Goal: Information Seeking & Learning: Learn about a topic

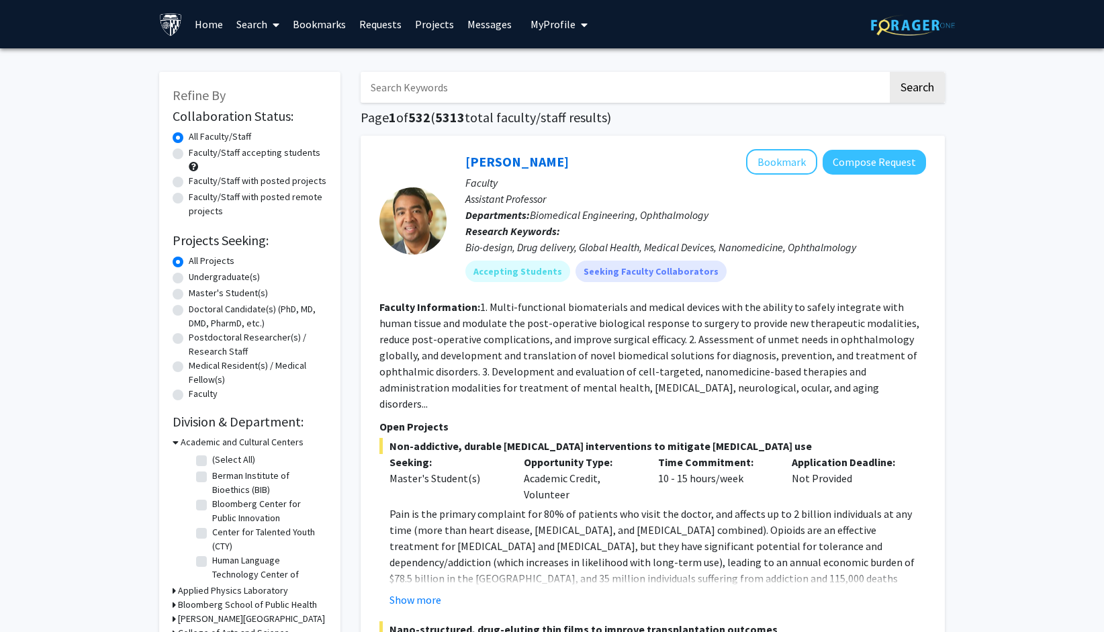
click at [548, 21] on span "My Profile" at bounding box center [553, 23] width 45 height 13
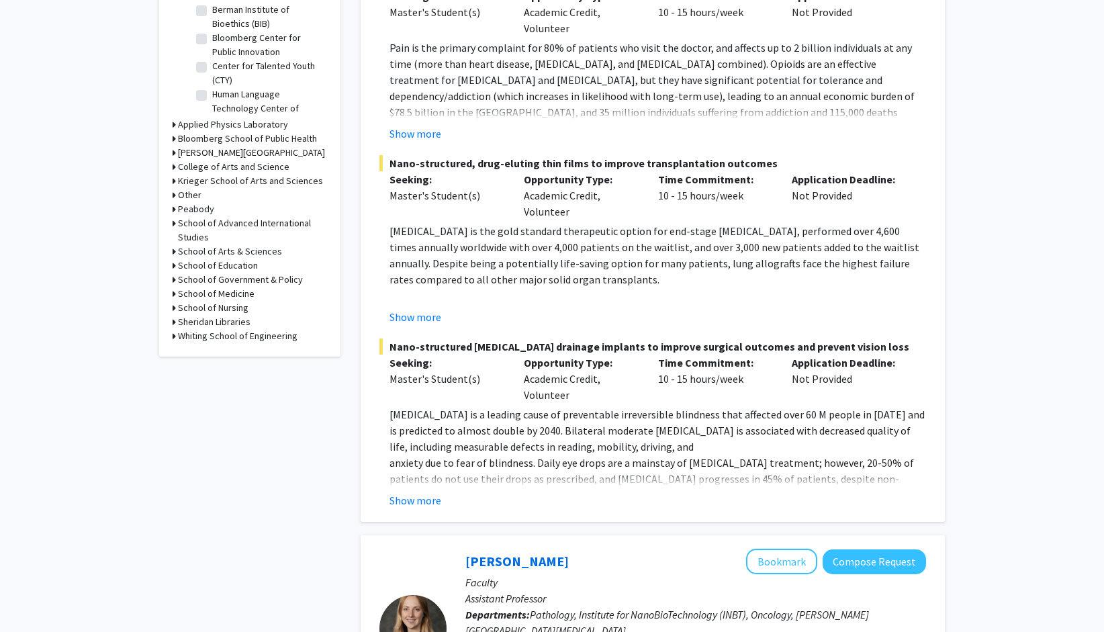
scroll to position [537, 0]
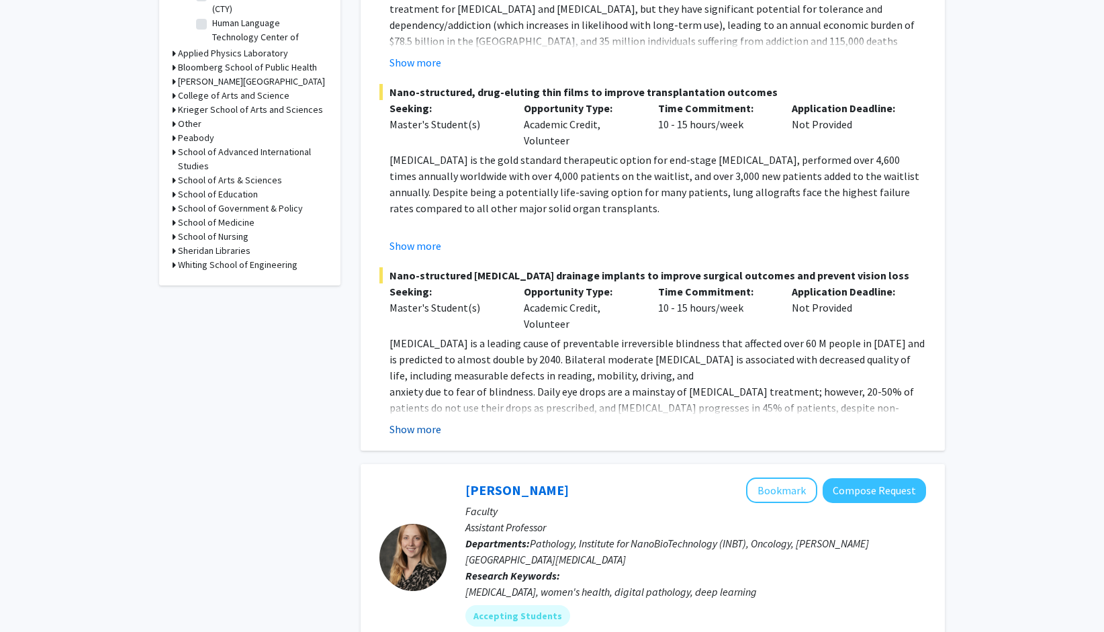
click at [414, 421] on button "Show more" at bounding box center [416, 429] width 52 height 16
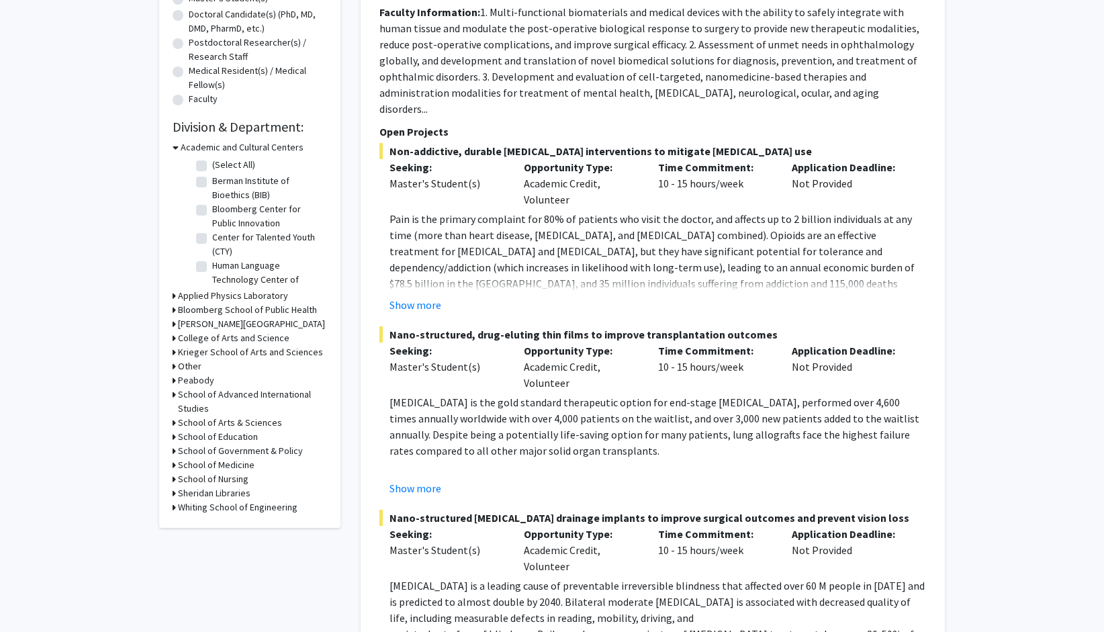
scroll to position [269, 0]
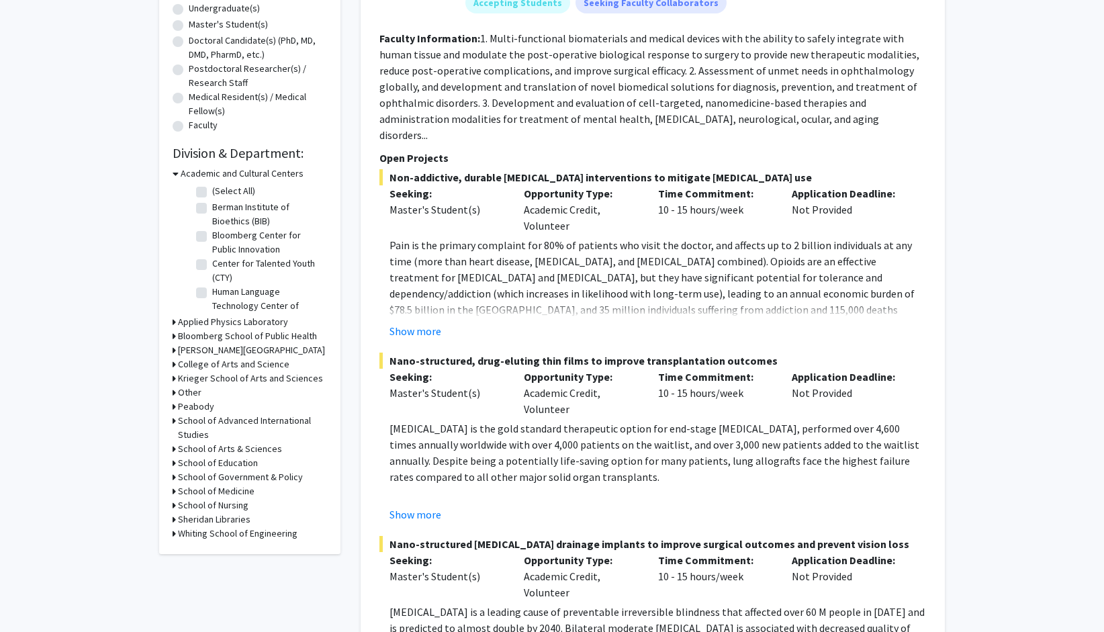
click at [197, 172] on h3 "Academic and Cultural Centers" at bounding box center [242, 174] width 123 height 14
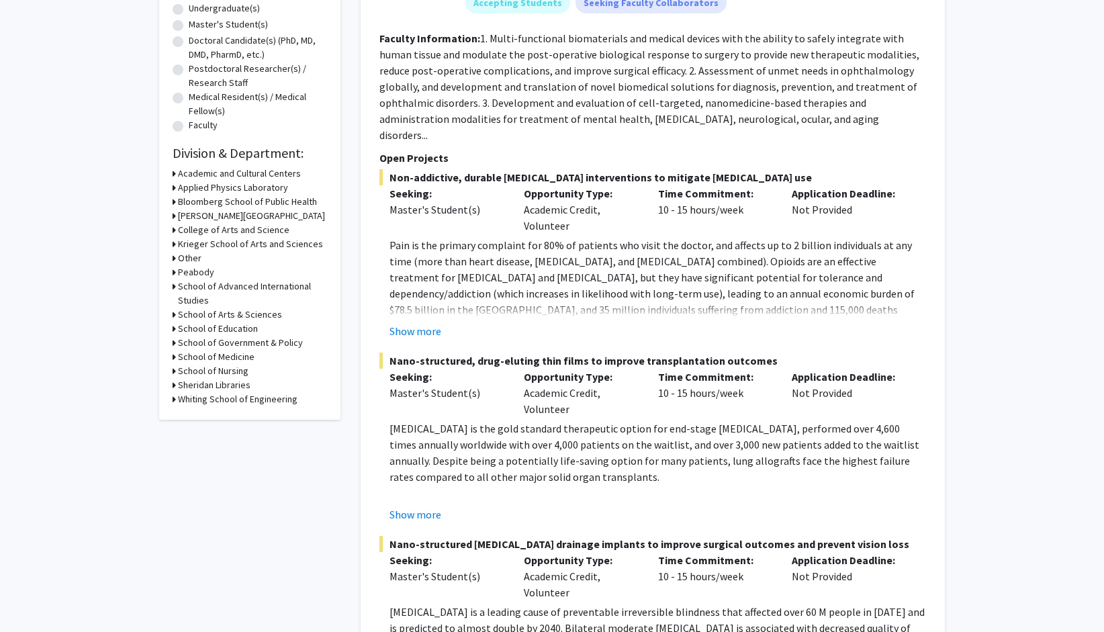
click at [203, 183] on h3 "Applied Physics Laboratory" at bounding box center [233, 188] width 110 height 14
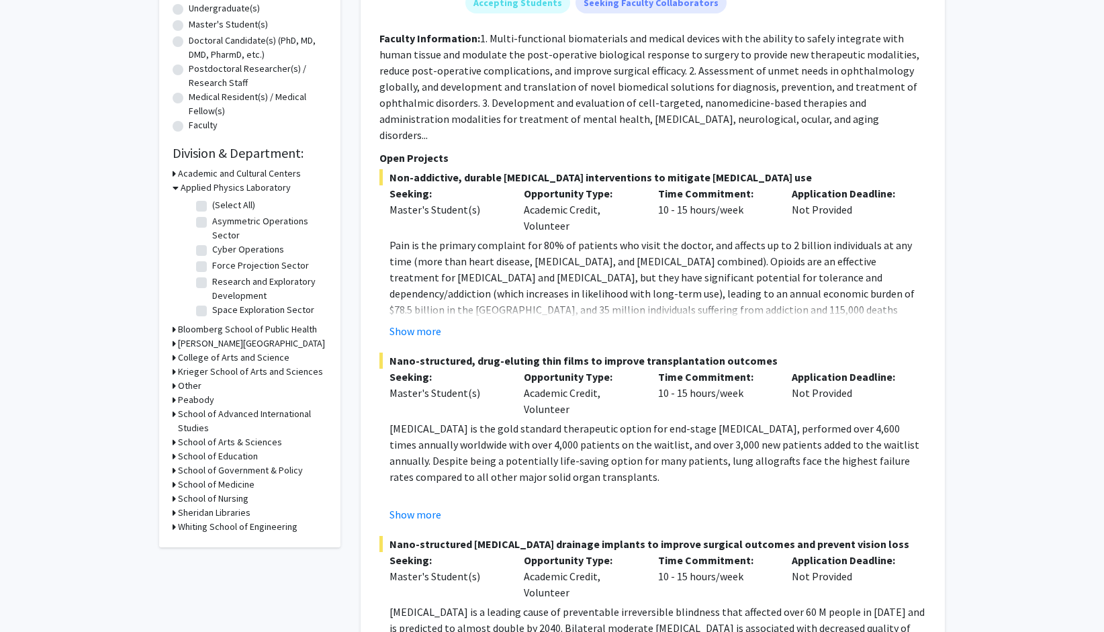
click at [212, 204] on label "(Select All)" at bounding box center [233, 205] width 43 height 14
click at [212, 204] on input "(Select All)" at bounding box center [216, 202] width 9 height 9
checkbox input "true"
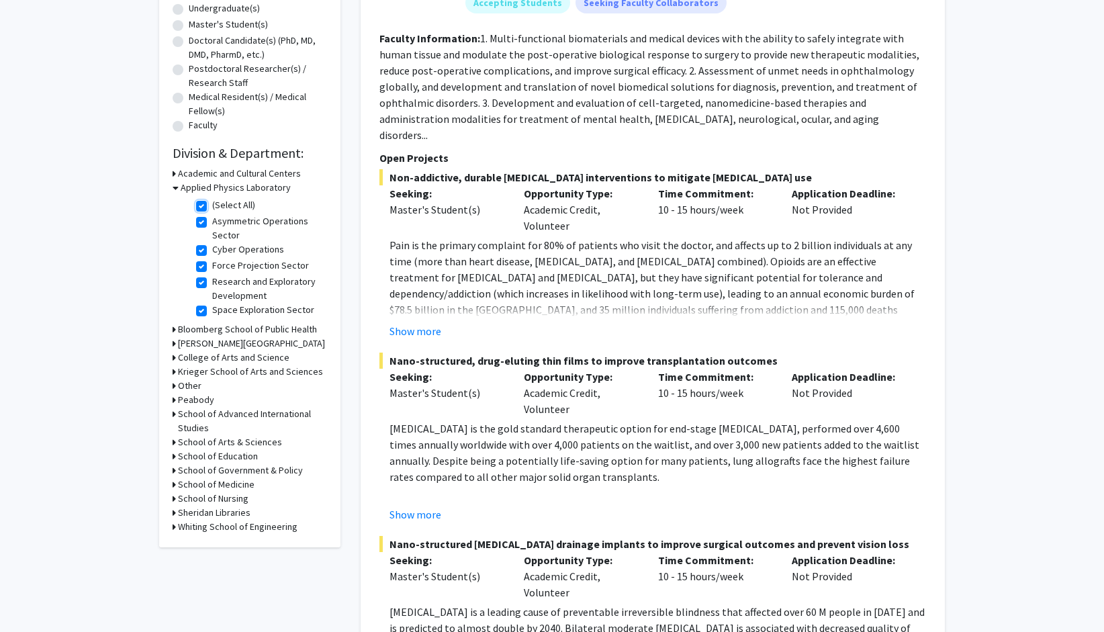
checkbox input "true"
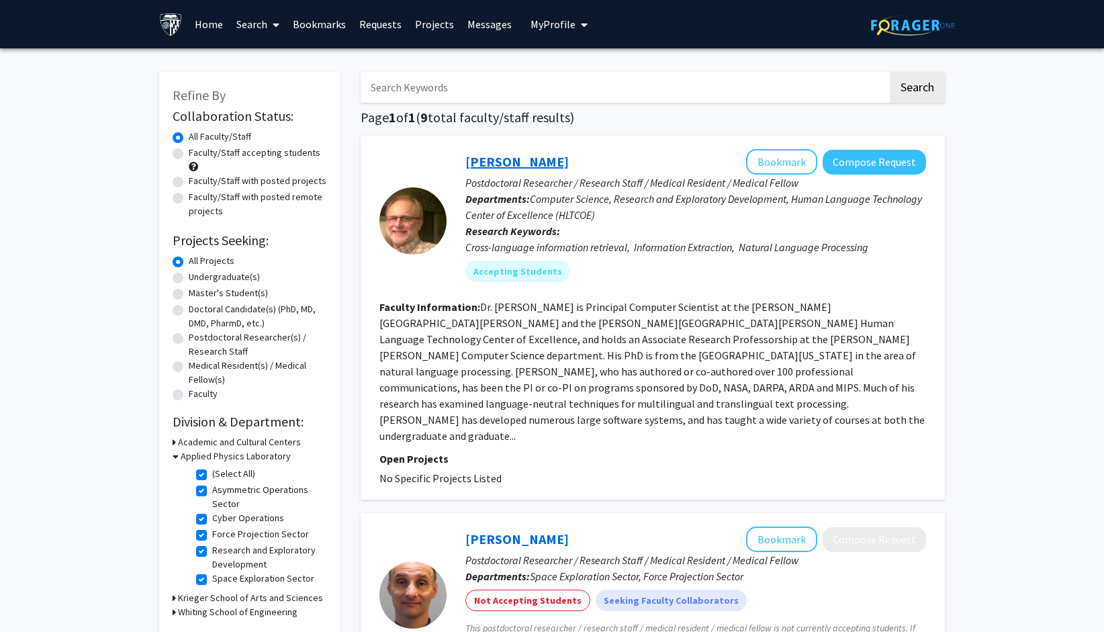
click at [515, 160] on link "[PERSON_NAME]" at bounding box center [516, 161] width 103 height 17
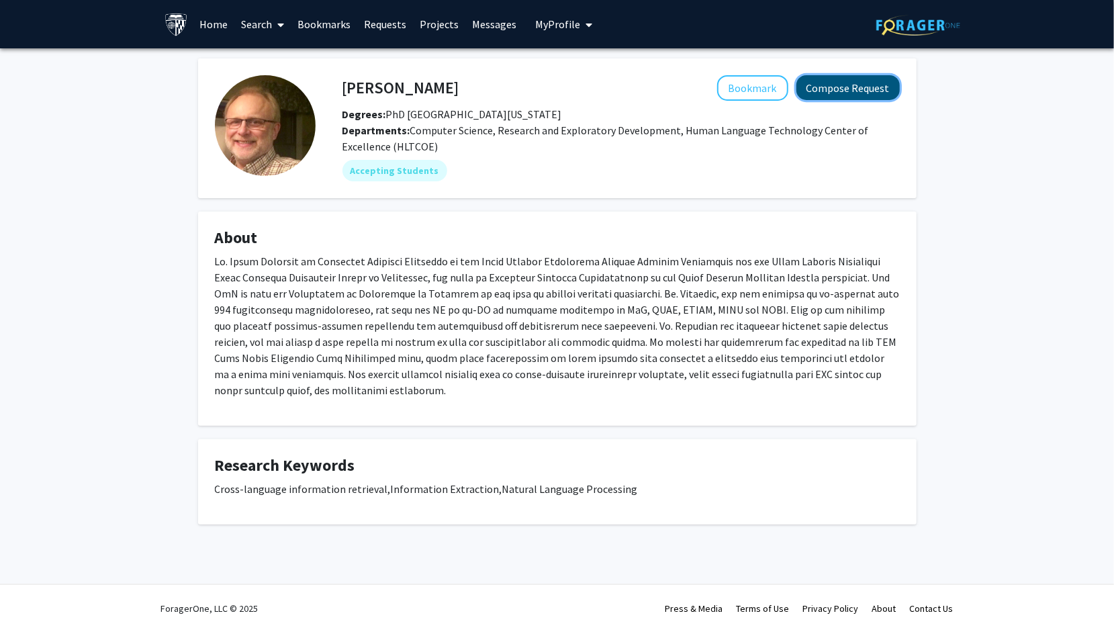
click at [850, 92] on button "Compose Request" at bounding box center [848, 87] width 103 height 25
click at [842, 89] on button "Compose Request" at bounding box center [848, 87] width 103 height 25
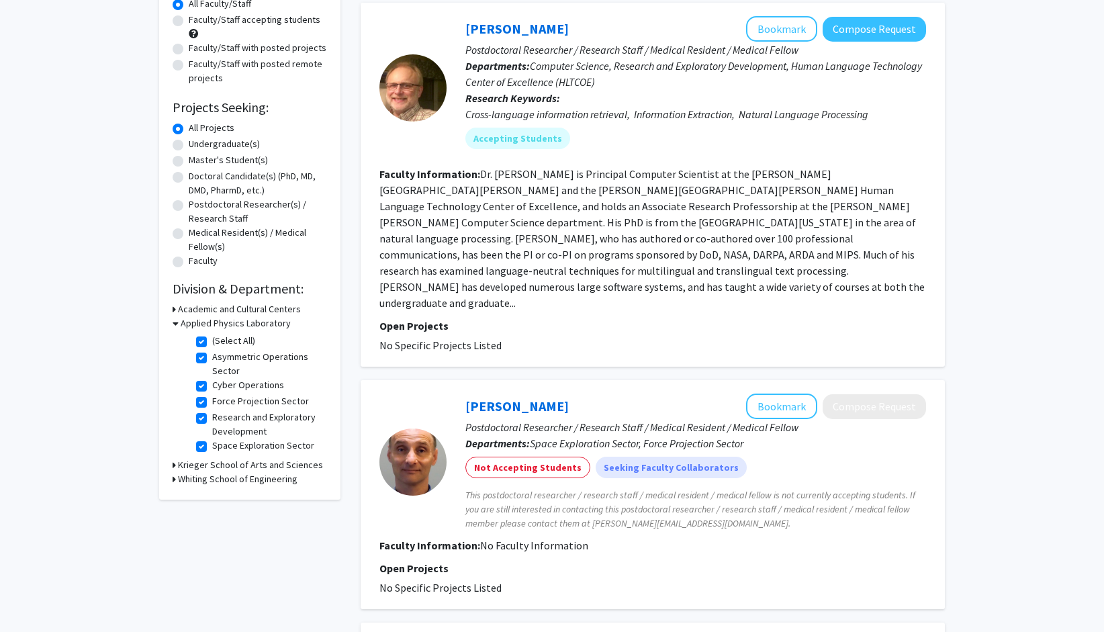
scroll to position [134, 0]
click at [212, 340] on label "(Select All)" at bounding box center [233, 339] width 43 height 14
click at [212, 340] on input "(Select All)" at bounding box center [216, 336] width 9 height 9
checkbox input "false"
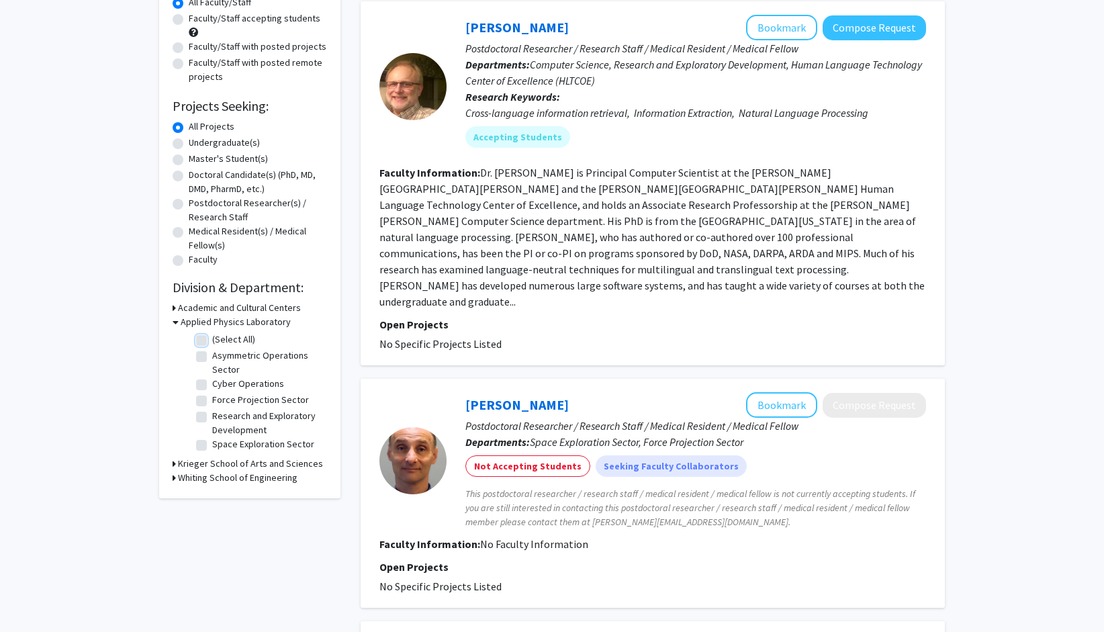
checkbox input "false"
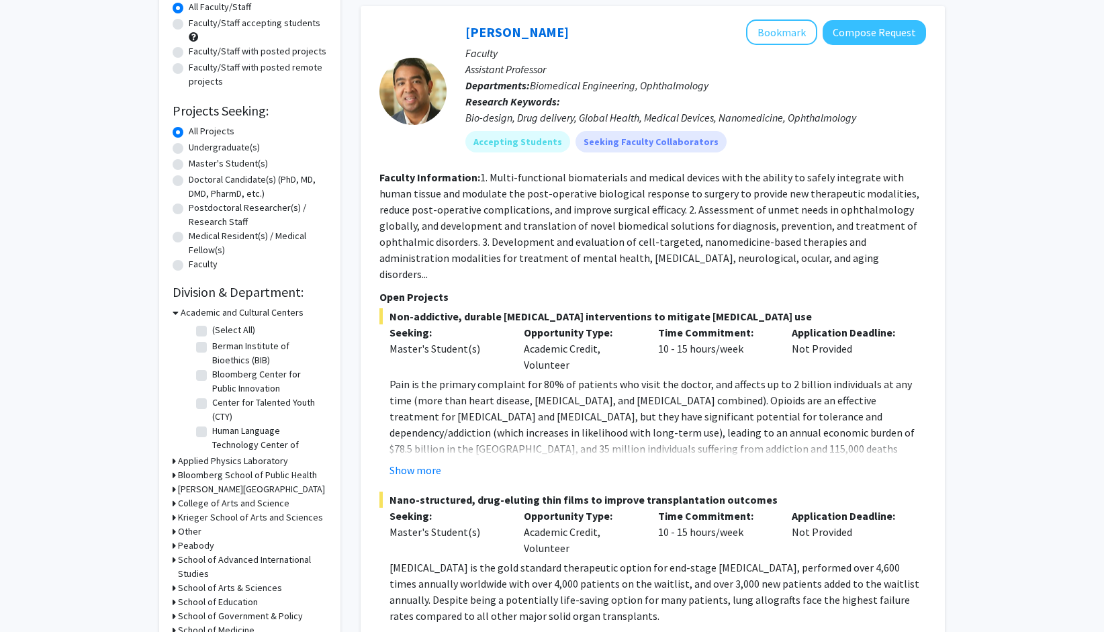
scroll to position [134, 0]
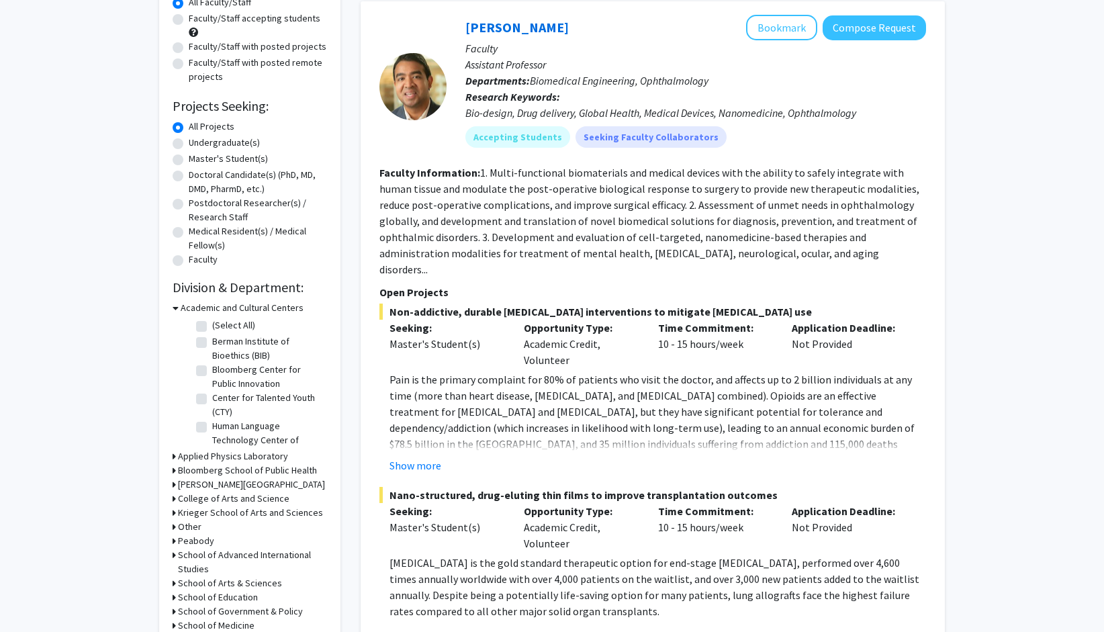
click at [226, 302] on h3 "Academic and Cultural Centers" at bounding box center [242, 308] width 123 height 14
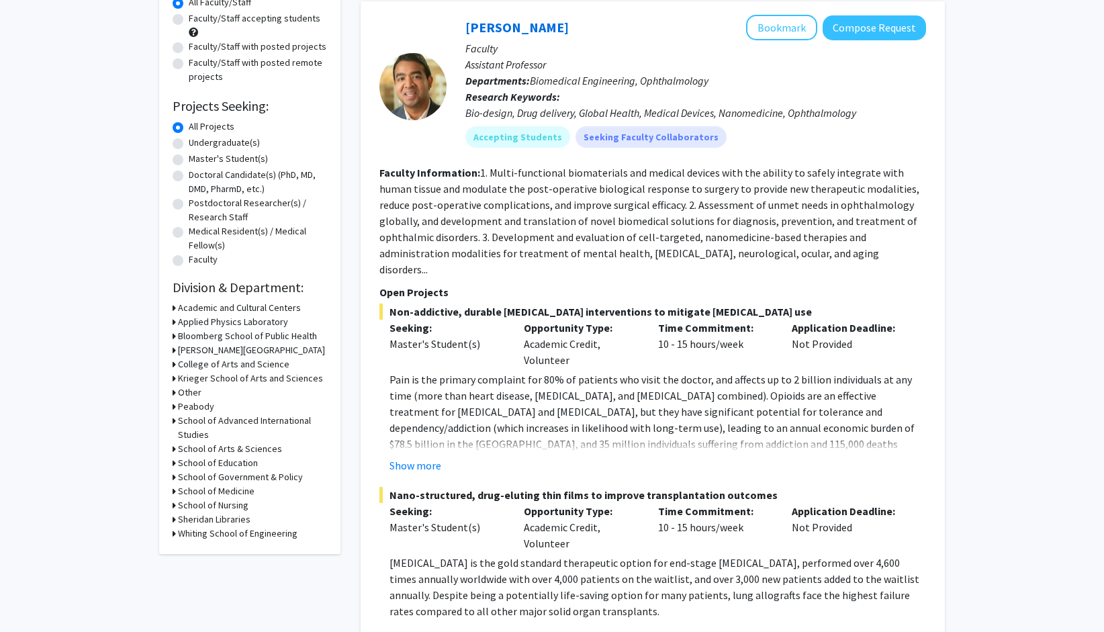
click at [226, 302] on h3 "Academic and Cultural Centers" at bounding box center [239, 308] width 123 height 14
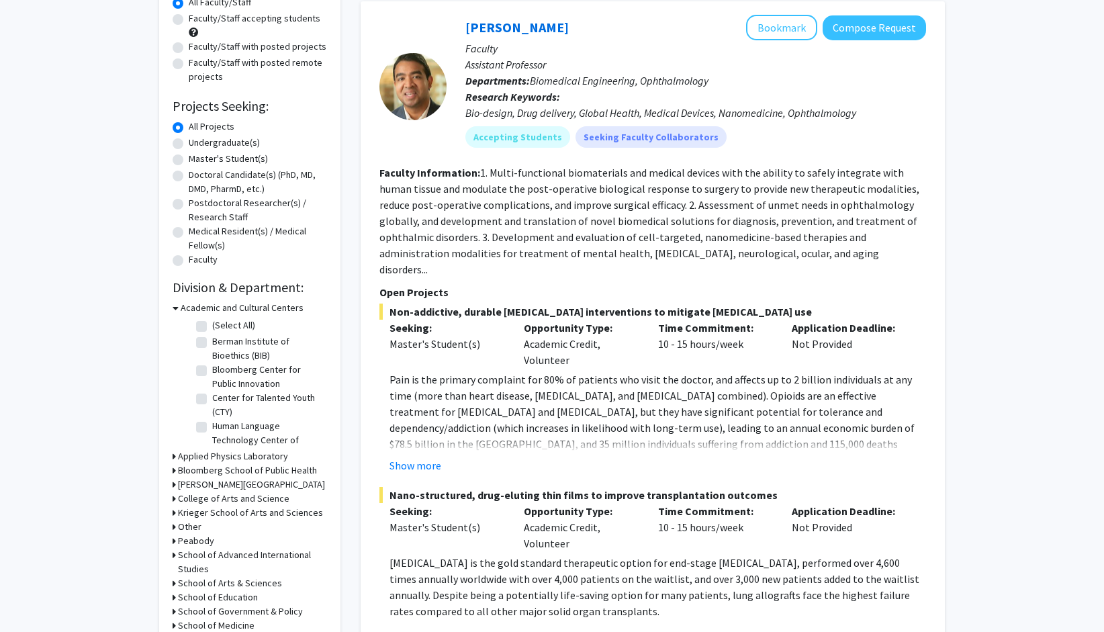
click at [226, 302] on h3 "Academic and Cultural Centers" at bounding box center [242, 308] width 123 height 14
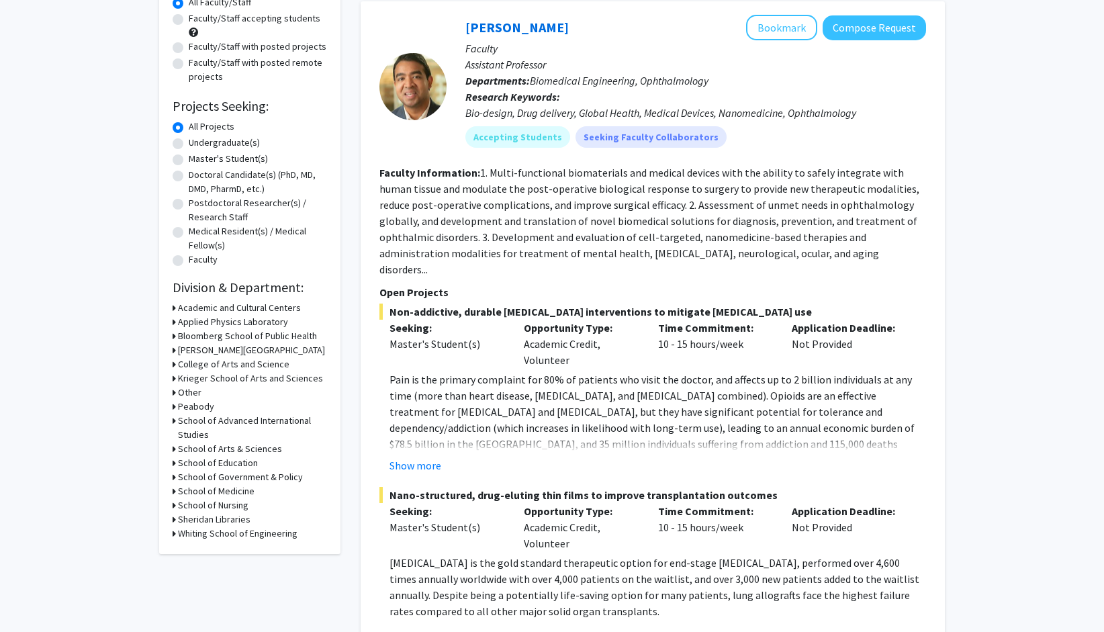
click at [227, 538] on h3 "Whiting School of Engineering" at bounding box center [238, 534] width 120 height 14
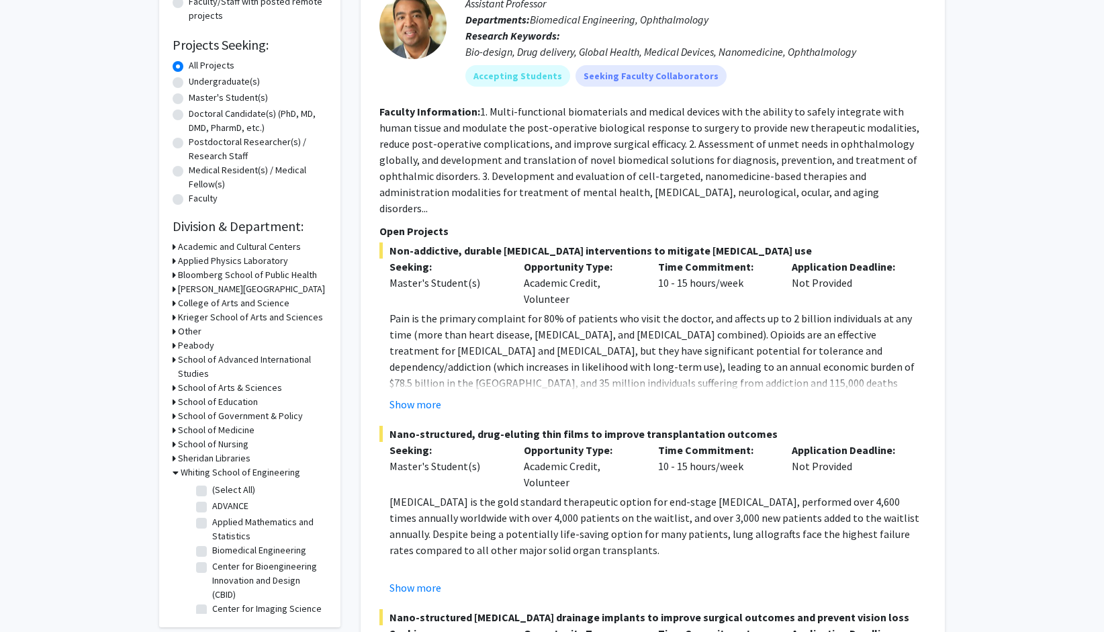
scroll to position [403, 0]
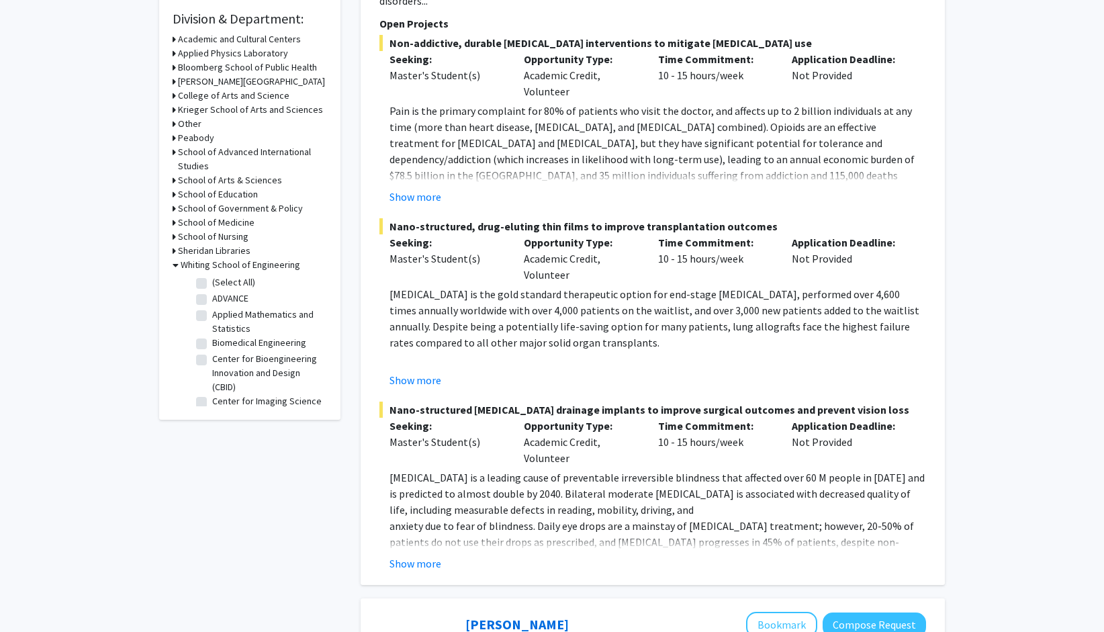
click at [212, 283] on label "(Select All)" at bounding box center [233, 282] width 43 height 14
click at [212, 283] on input "(Select All)" at bounding box center [216, 279] width 9 height 9
checkbox input "true"
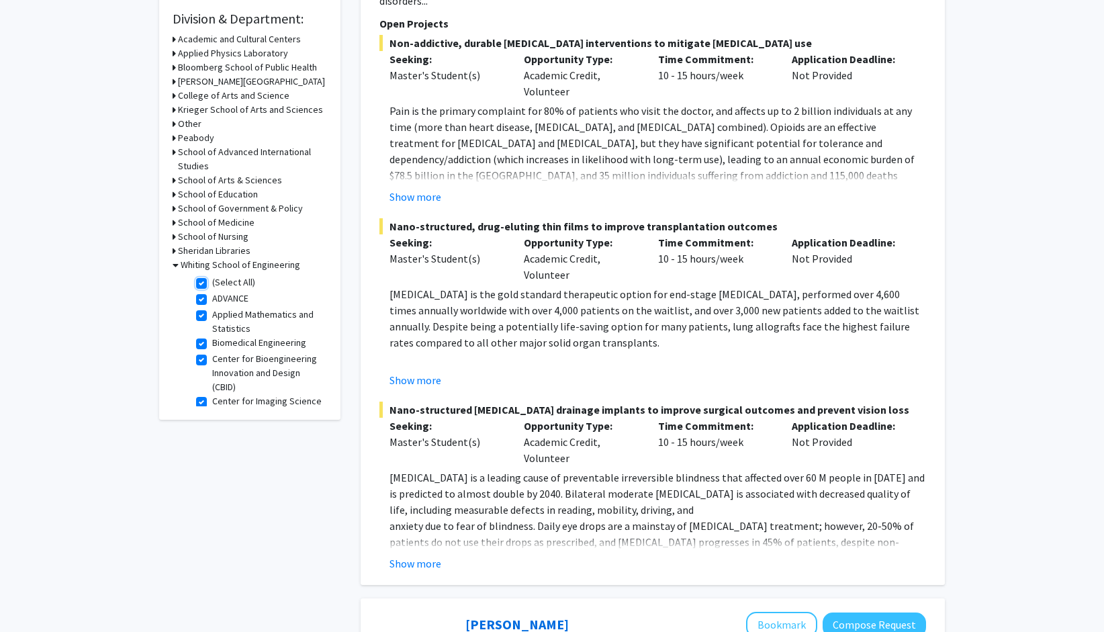
checkbox input "true"
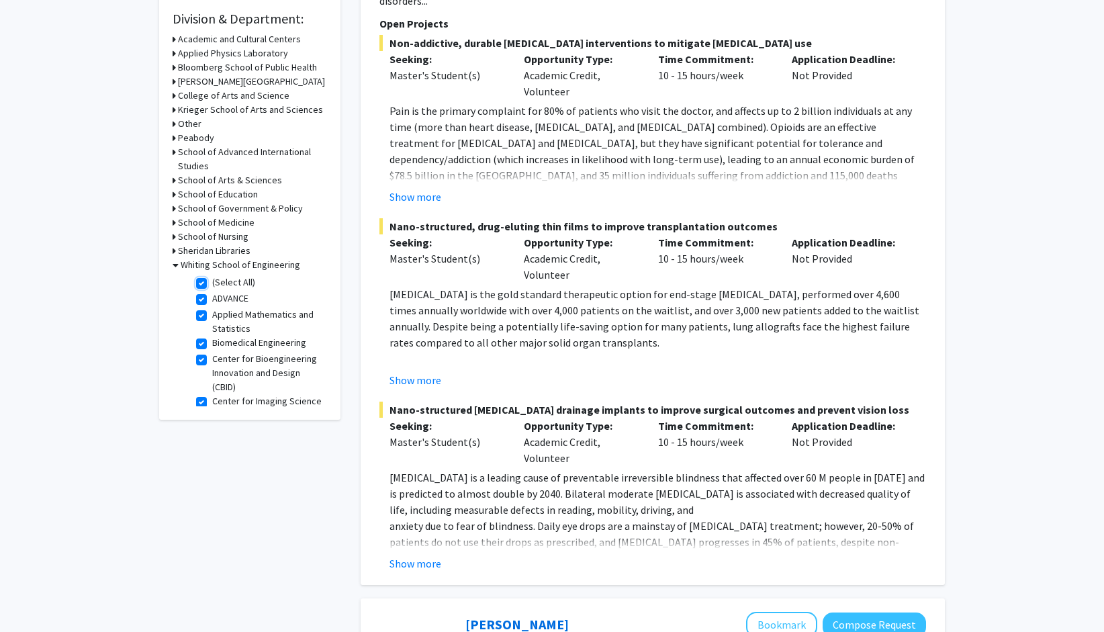
checkbox input "true"
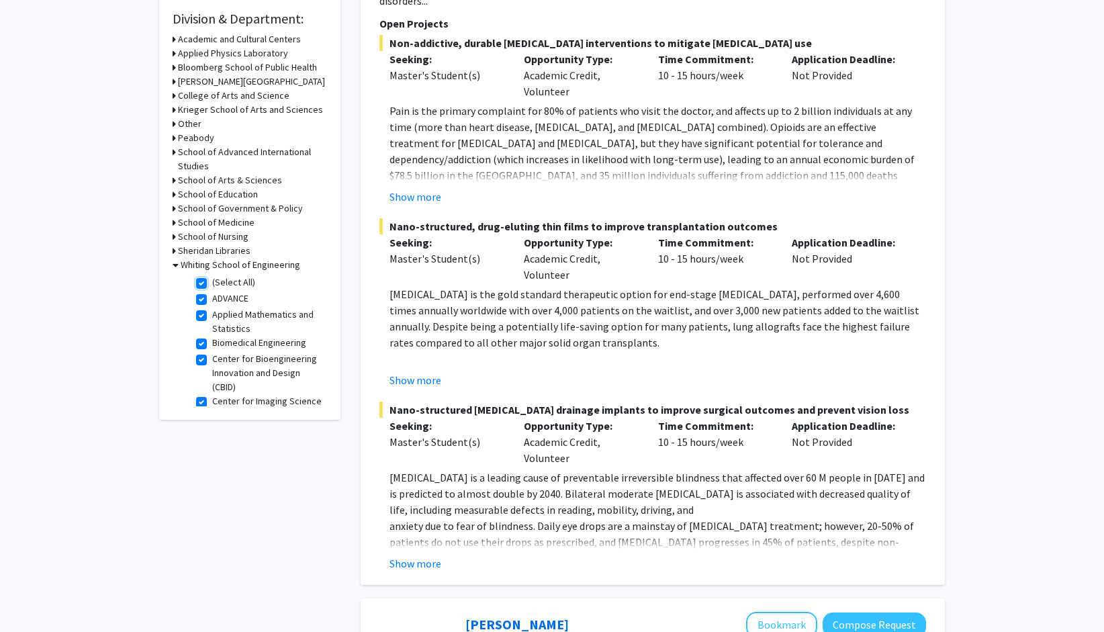
checkbox input "true"
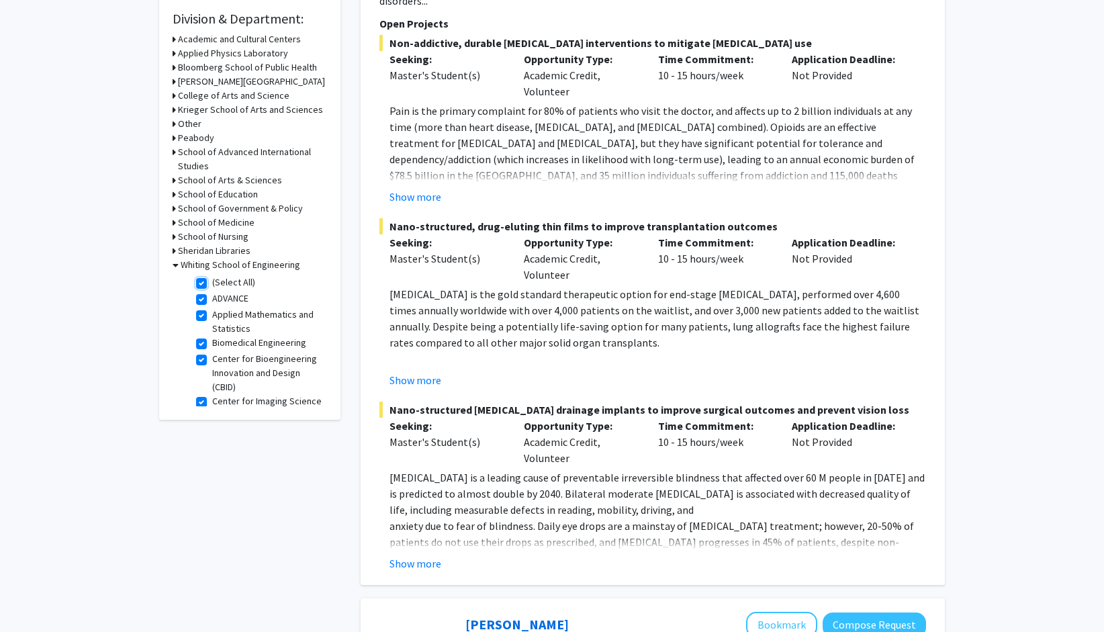
checkbox input "true"
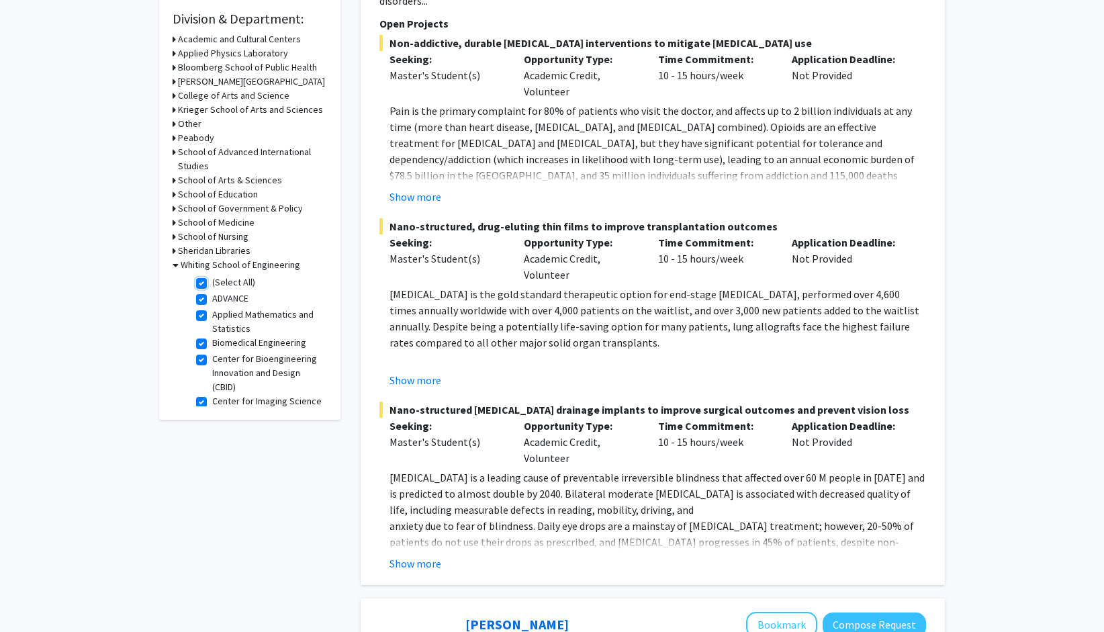
checkbox input "true"
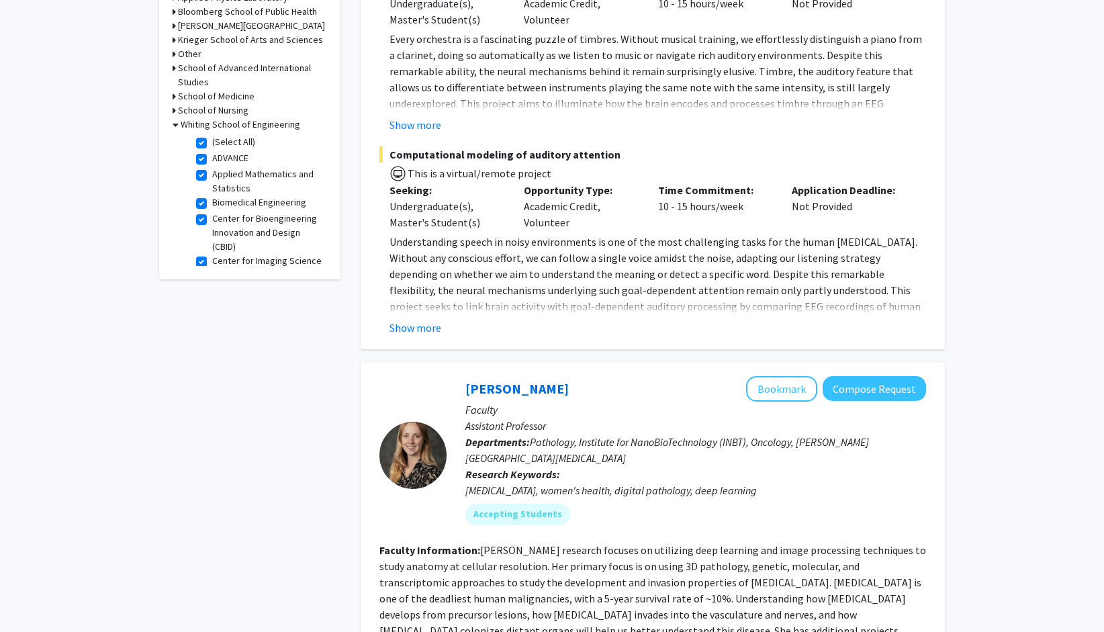
scroll to position [672, 0]
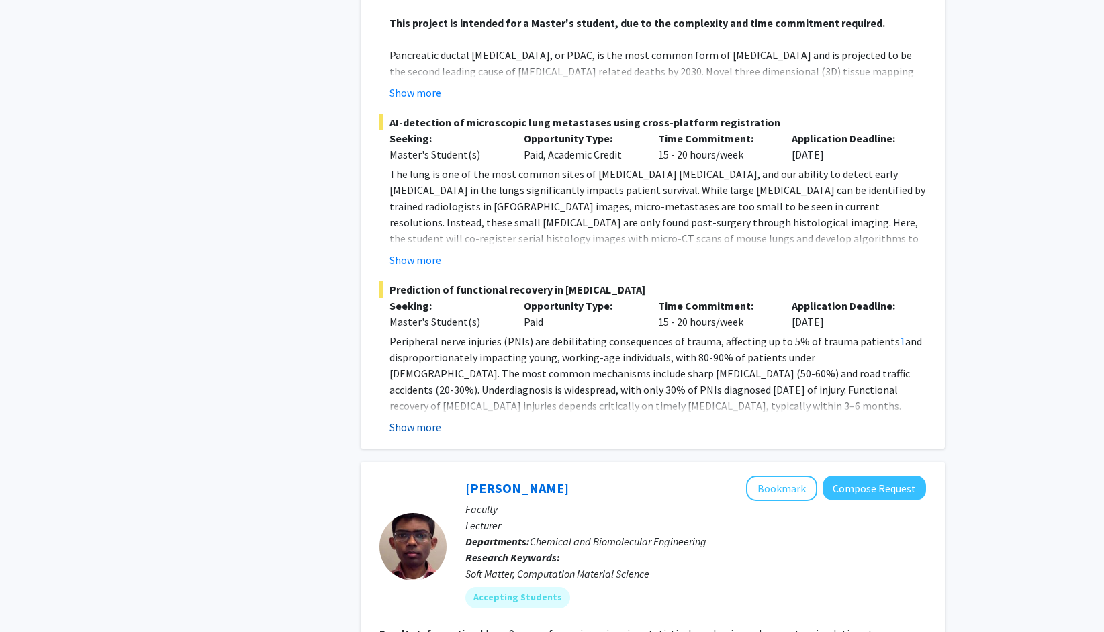
click at [431, 419] on button "Show more" at bounding box center [416, 427] width 52 height 16
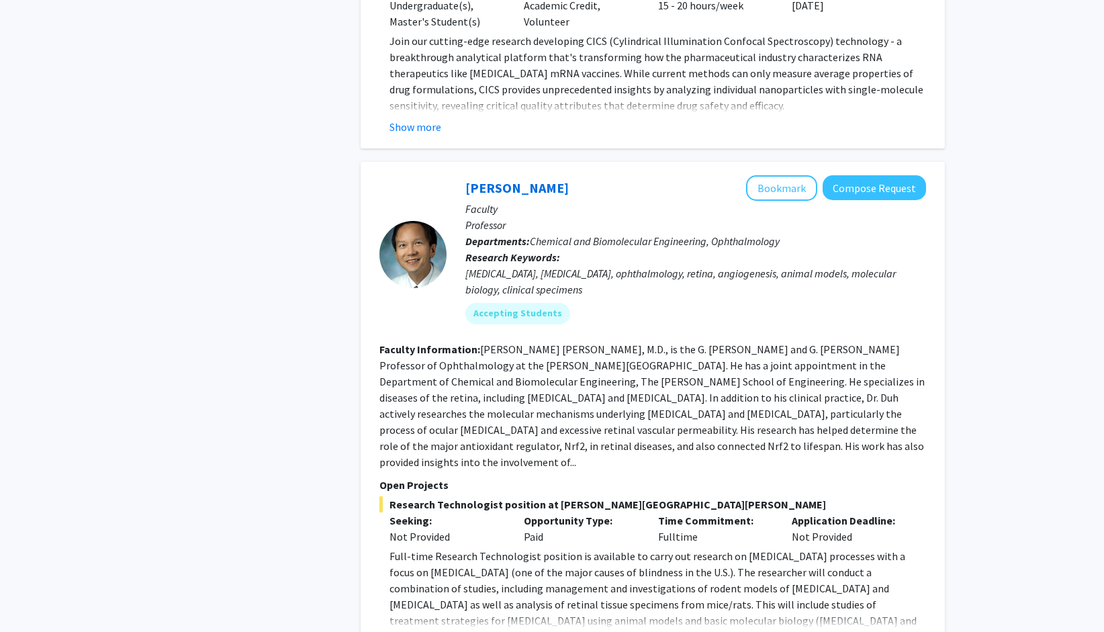
scroll to position [4030, 0]
click at [432, 631] on button "Show more" at bounding box center [416, 641] width 52 height 16
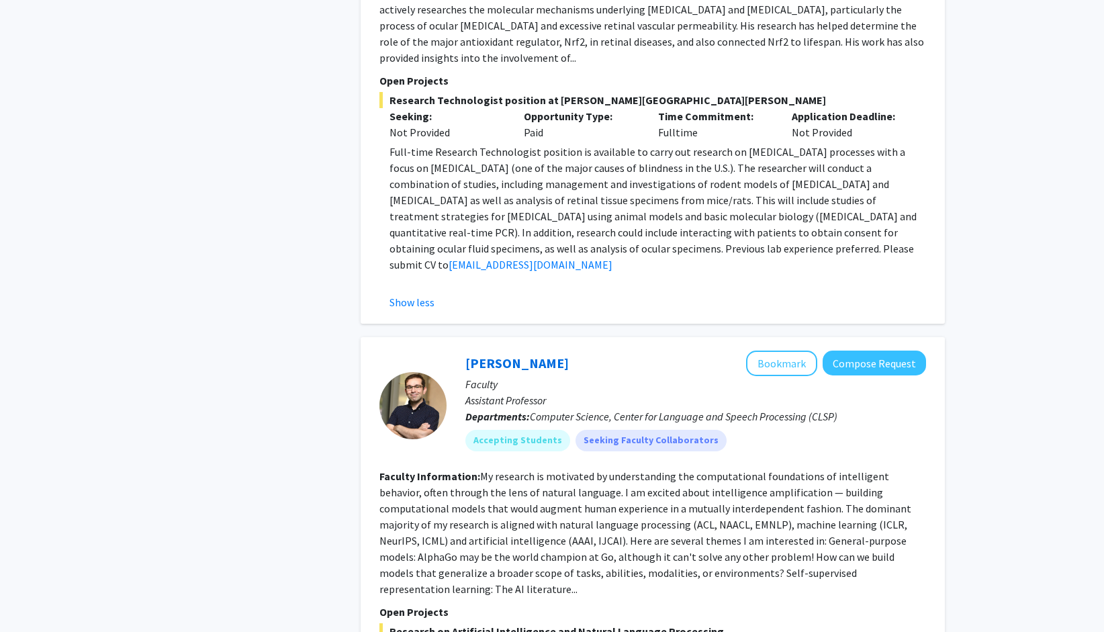
scroll to position [4567, 0]
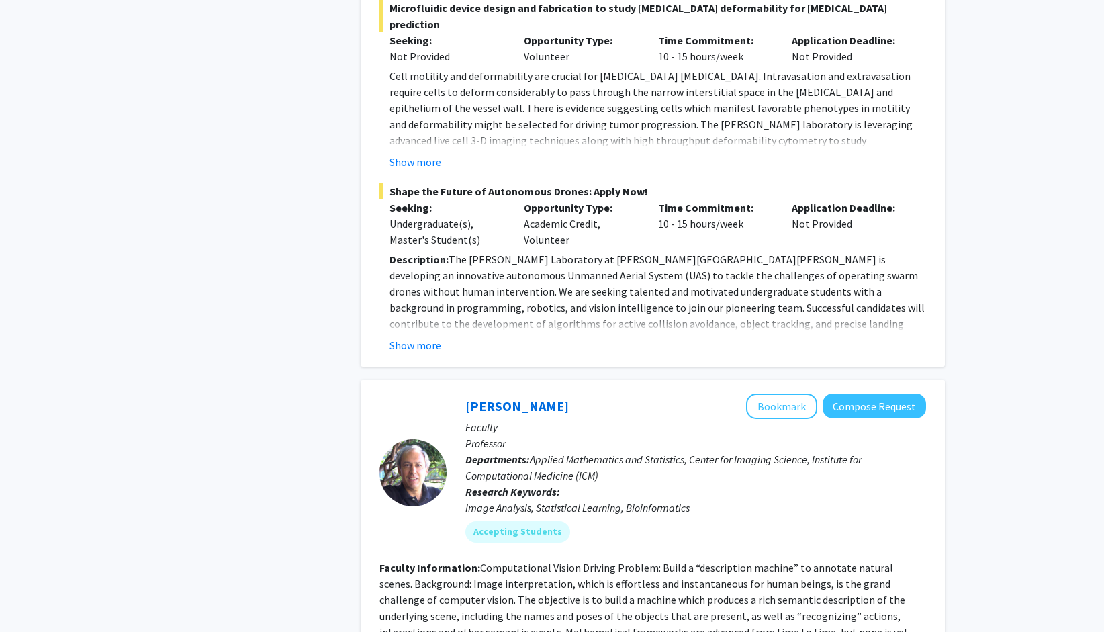
scroll to position [5944, 0]
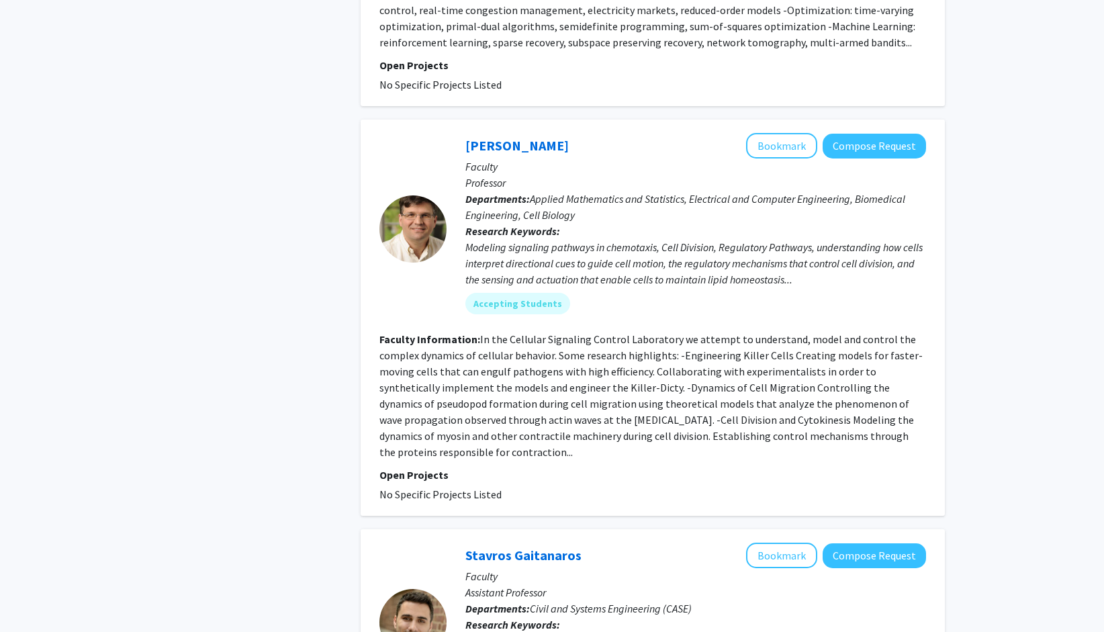
scroll to position [3358, 0]
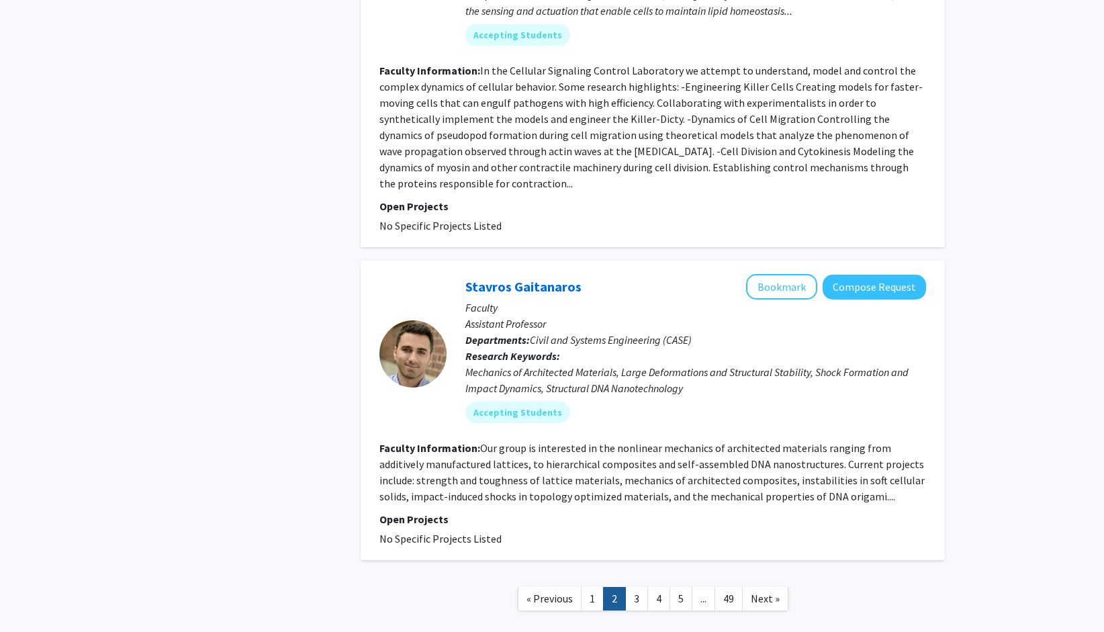
click at [637, 587] on link "3" at bounding box center [636, 599] width 23 height 24
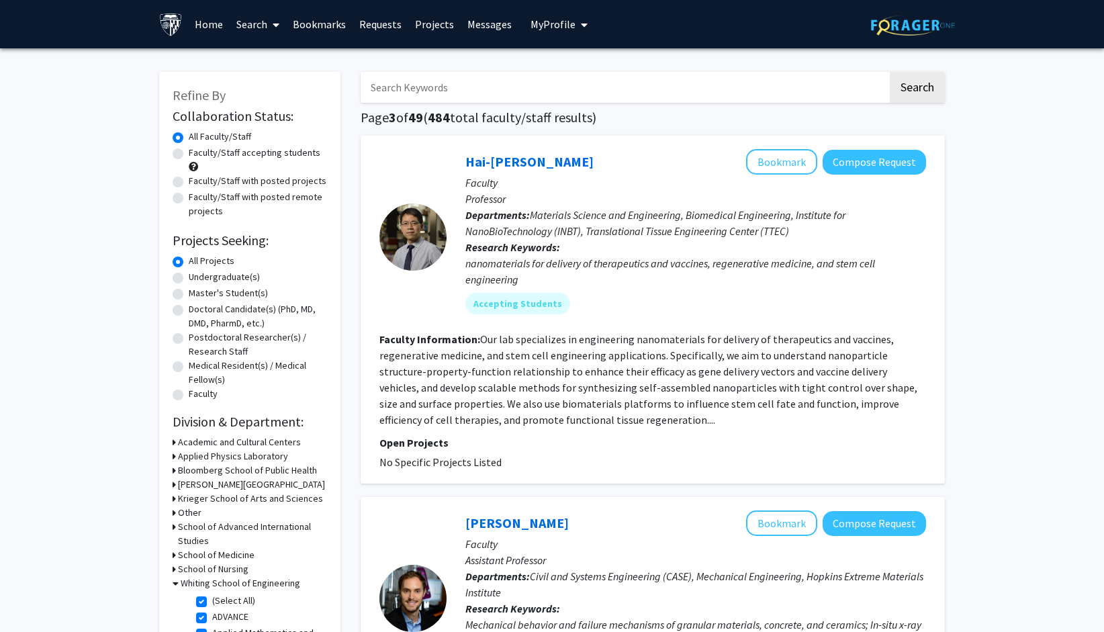
click at [472, 355] on fg-read-more "Our lab specializes in engineering nanomaterials for delivery of therapeutics a…" at bounding box center [648, 379] width 538 height 94
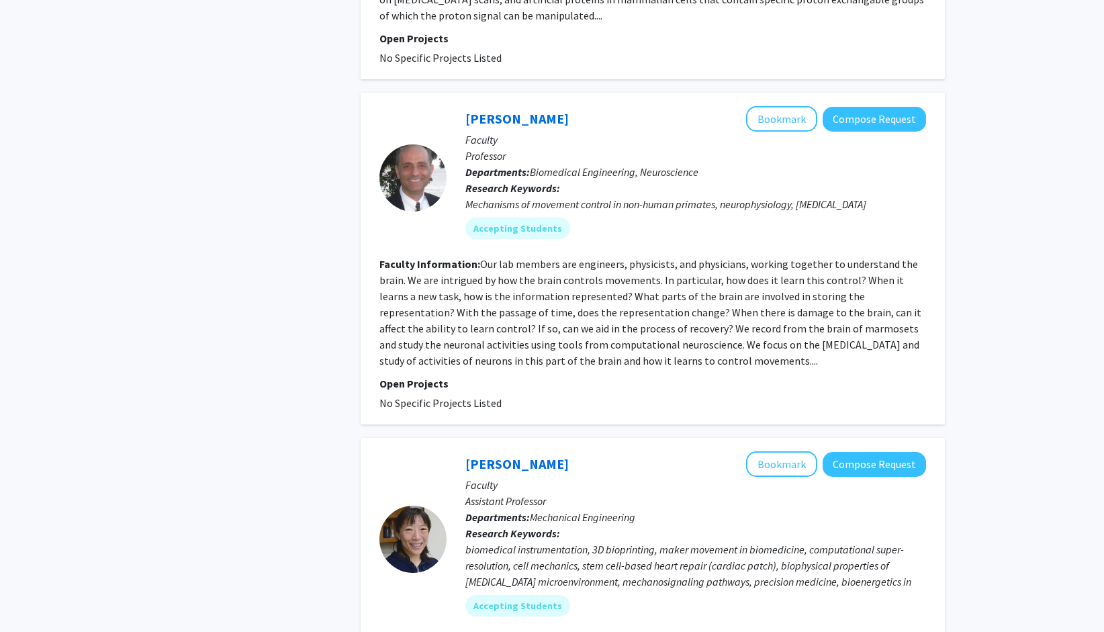
scroll to position [3091, 0]
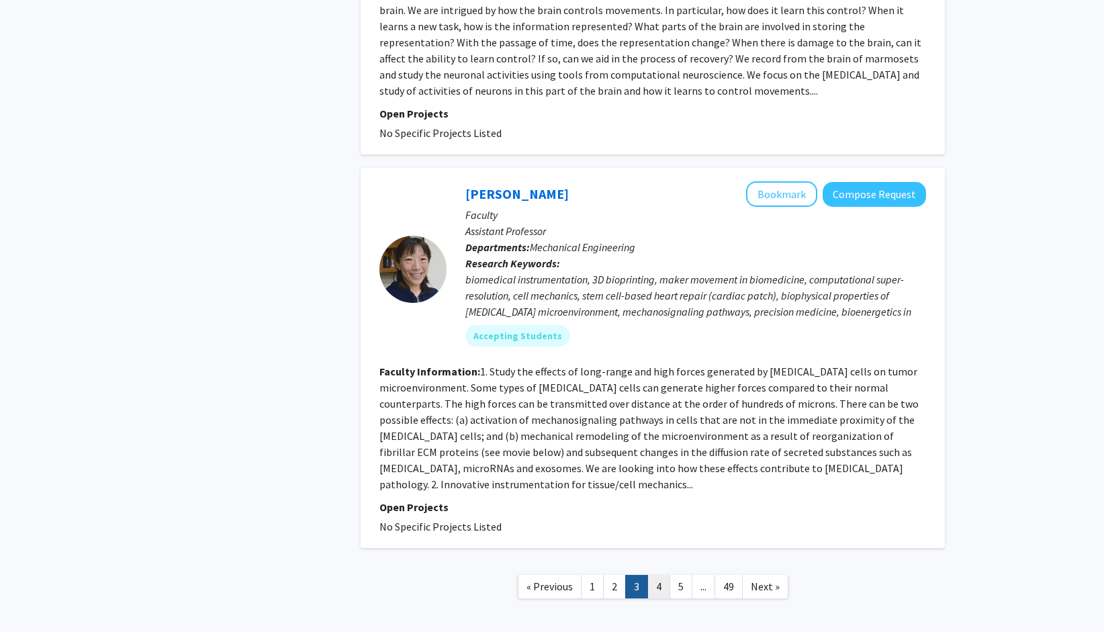
click at [666, 575] on link "4" at bounding box center [658, 587] width 23 height 24
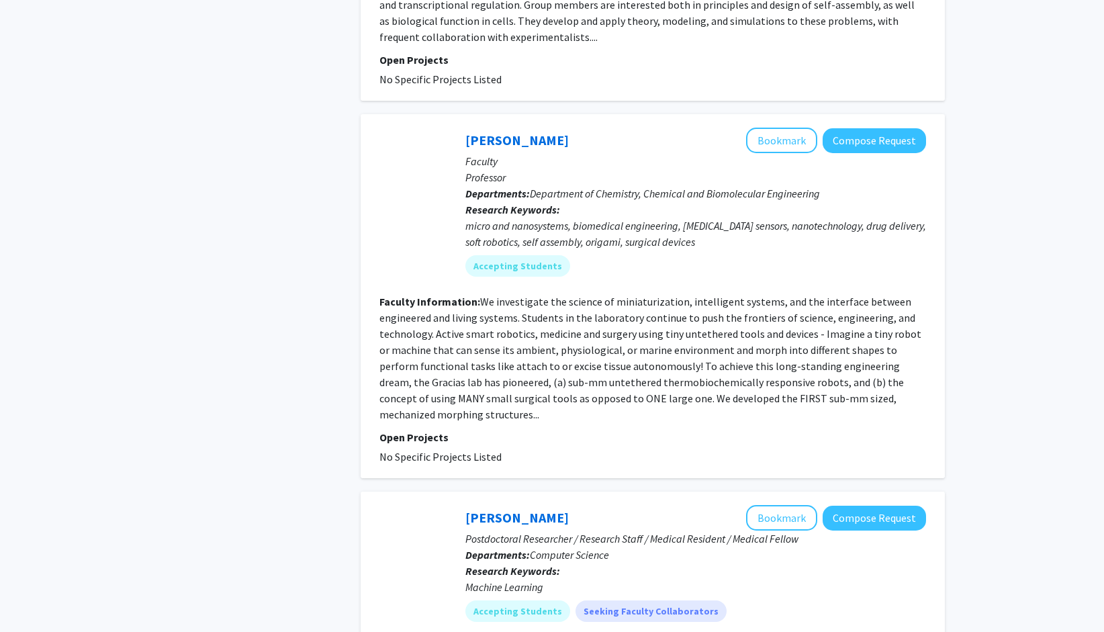
scroll to position [1746, 0]
